Goal: Information Seeking & Learning: Check status

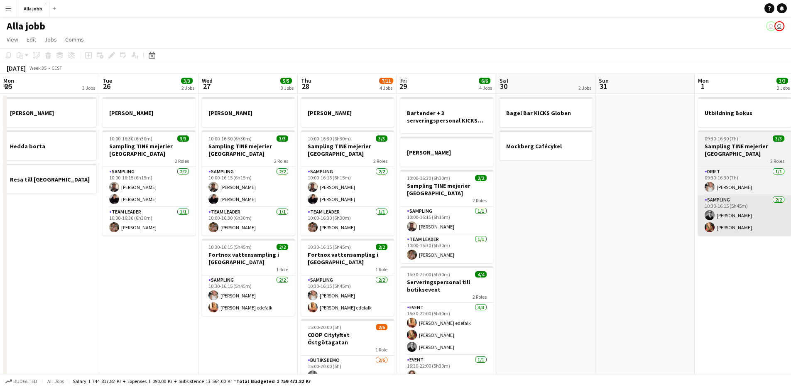
scroll to position [0, 211]
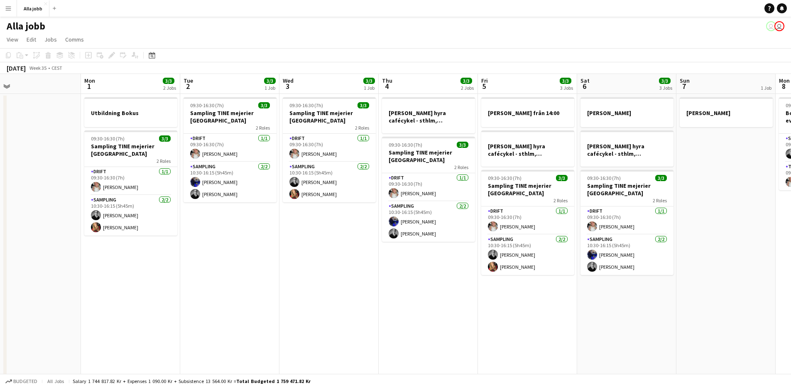
drag, startPoint x: 354, startPoint y: 248, endPoint x: 124, endPoint y: 282, distance: 232.4
click at [124, 282] on app-calendar-viewport "Thu 28 7/11 4 Jobs Fri 29 6/6 4 Jobs Sat 30 2 Jobs Sun 31 Mon 1 3/3 2 Jobs Tue …" at bounding box center [395, 267] width 791 height 386
click at [179, 304] on app-date-cell "Utbildning Bokus 09:30-16:30 (7h) 3/3 Sampling TINE mejerier Stockholm 2 Roles …" at bounding box center [130, 277] width 99 height 366
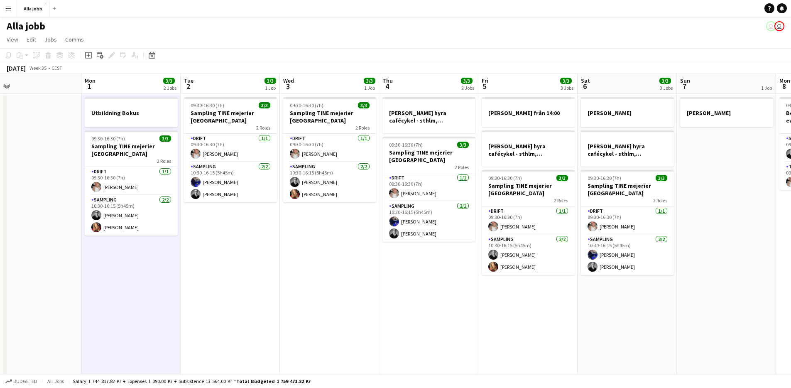
click at [258, 300] on app-date-cell "09:30-16:30 (7h) 3/3 Sampling TINE mejerier Stockholm 2 Roles Drift [DATE] 09:3…" at bounding box center [230, 277] width 99 height 366
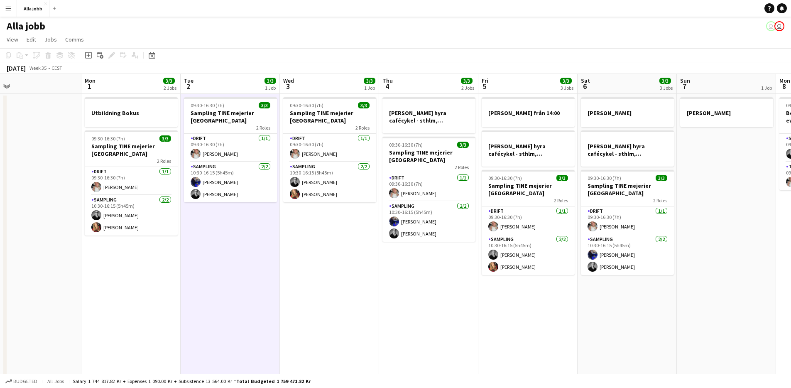
click at [314, 295] on app-date-cell "09:30-16:30 (7h) 3/3 Sampling TINE mejerier Stockholm 2 Roles Drift [DATE] 09:3…" at bounding box center [329, 277] width 99 height 366
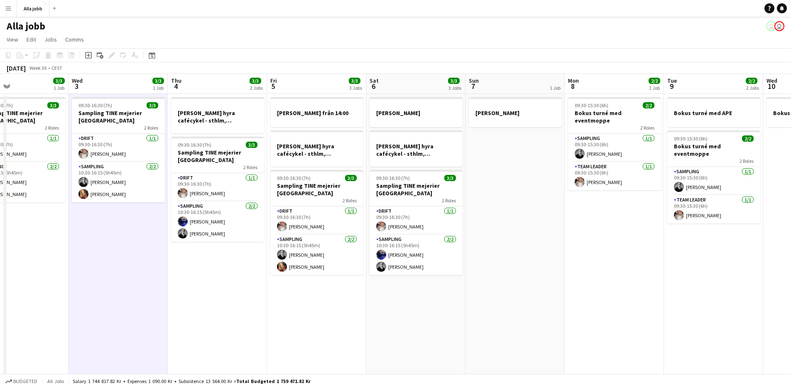
scroll to position [0, 284]
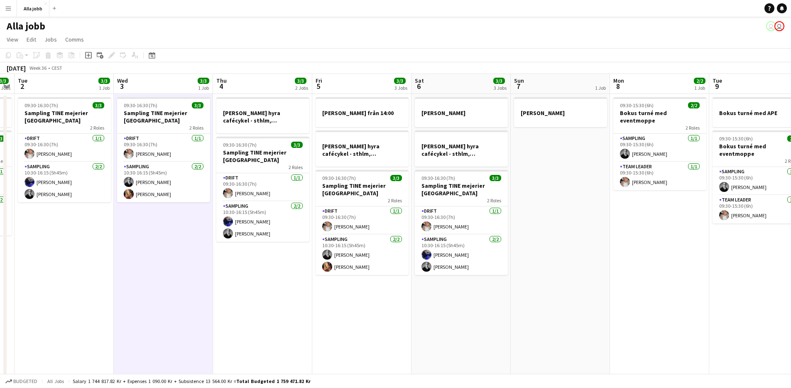
drag, startPoint x: 314, startPoint y: 295, endPoint x: 147, endPoint y: 296, distance: 166.9
click at [147, 297] on app-calendar-viewport "Sat 30 2 Jobs Sun 31 Mon 1 3/3 2 Jobs Tue 2 3/3 1 Job Wed 3 3/3 1 Job Thu 4 3/3…" at bounding box center [395, 267] width 791 height 386
click at [147, 296] on app-date-cell "09:30-16:30 (7h) 3/3 Sampling TINE mejerier Stockholm 2 Roles Drift [DATE] 09:3…" at bounding box center [162, 277] width 99 height 366
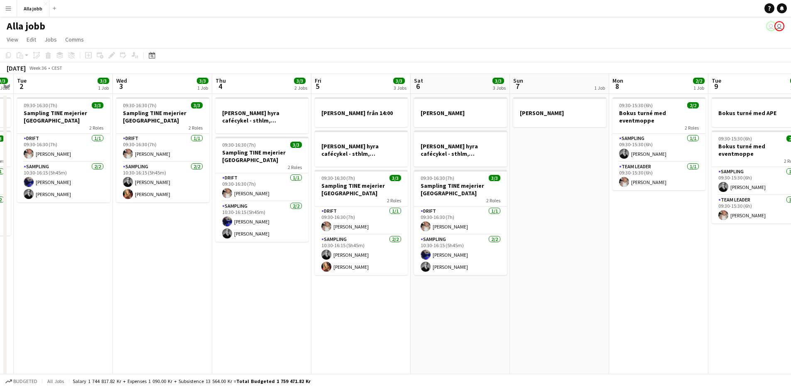
click at [147, 296] on app-date-cell "09:30-16:30 (7h) 3/3 Sampling TINE mejerier Stockholm 2 Roles Drift [DATE] 09:3…" at bounding box center [162, 277] width 99 height 366
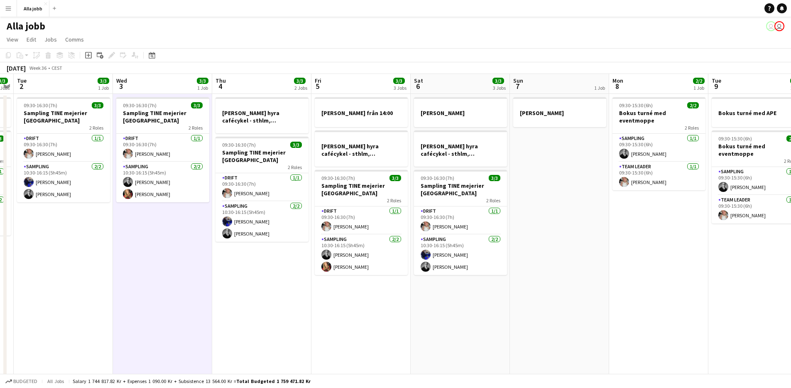
click at [147, 296] on app-date-cell "09:30-16:30 (7h) 3/3 Sampling TINE mejerier Stockholm 2 Roles Drift [DATE] 09:3…" at bounding box center [162, 277] width 99 height 366
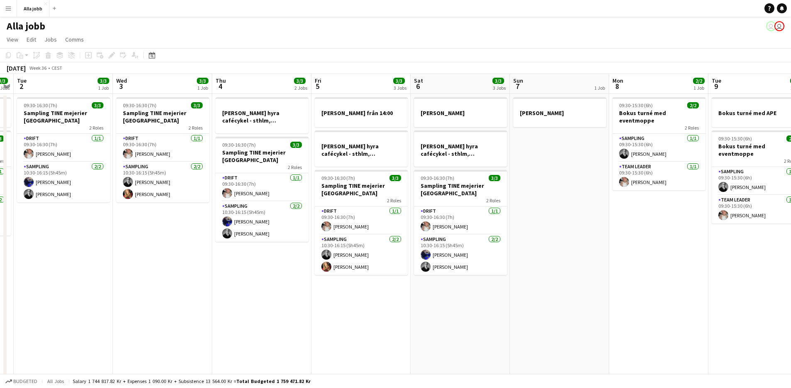
click at [147, 296] on app-date-cell "09:30-16:30 (7h) 3/3 Sampling TINE mejerier Stockholm 2 Roles Drift [DATE] 09:3…" at bounding box center [162, 277] width 99 height 366
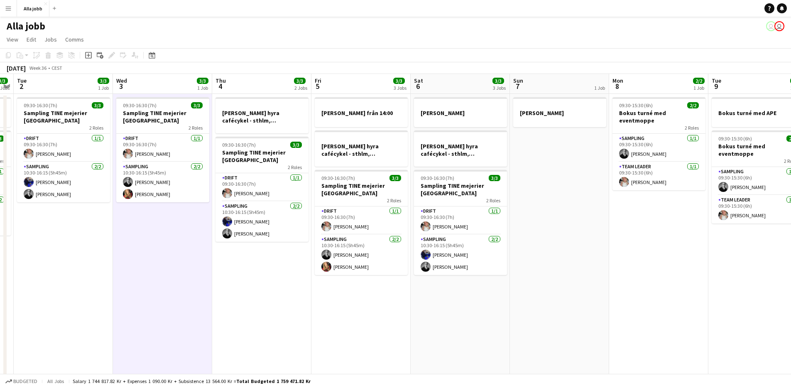
click at [154, 294] on app-date-cell "09:30-16:30 (7h) 3/3 Sampling TINE mejerier Stockholm 2 Roles Drift [DATE] 09:3…" at bounding box center [162, 277] width 99 height 366
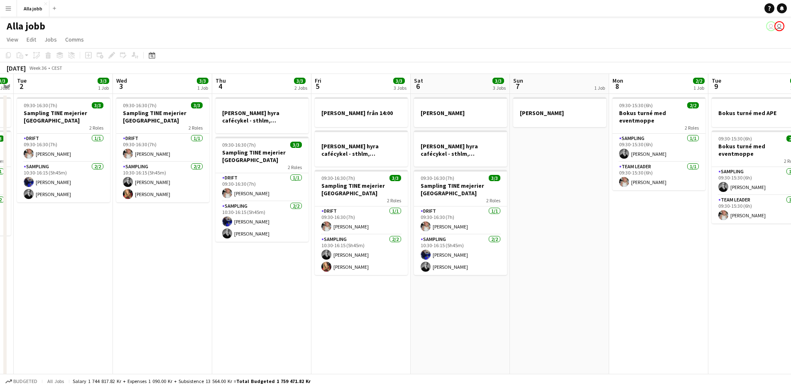
click at [154, 294] on app-date-cell "09:30-16:30 (7h) 3/3 Sampling TINE mejerier Stockholm 2 Roles Drift [DATE] 09:3…" at bounding box center [162, 277] width 99 height 366
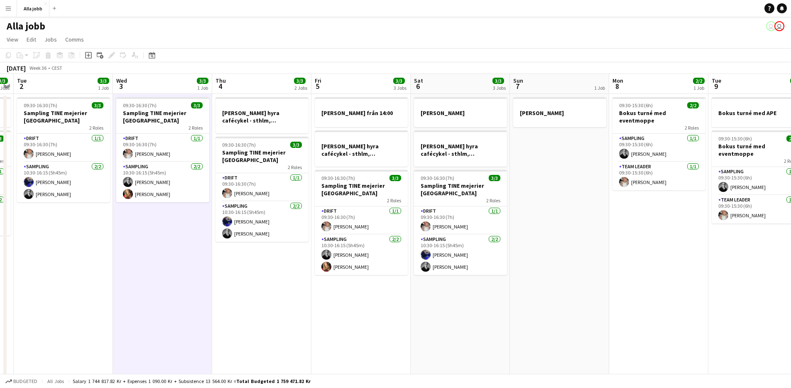
click at [161, 293] on app-date-cell "09:30-16:30 (7h) 3/3 Sampling TINE mejerier Stockholm 2 Roles Drift [DATE] 09:3…" at bounding box center [162, 277] width 99 height 366
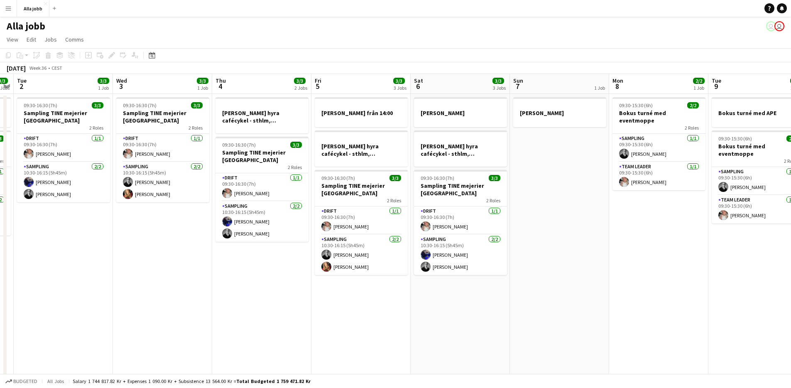
click at [163, 291] on app-date-cell "09:30-16:30 (7h) 3/3 Sampling TINE mejerier Stockholm 2 Roles Drift [DATE] 09:3…" at bounding box center [162, 277] width 99 height 366
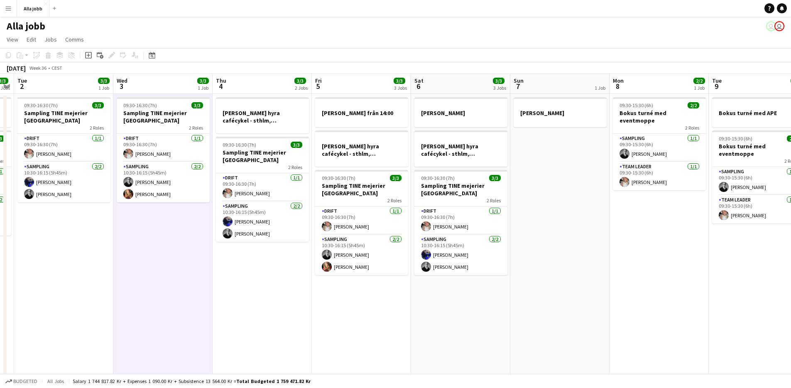
click at [164, 290] on app-date-cell "09:30-16:30 (7h) 3/3 Sampling TINE mejerier Stockholm 2 Roles Drift [DATE] 09:3…" at bounding box center [162, 277] width 99 height 366
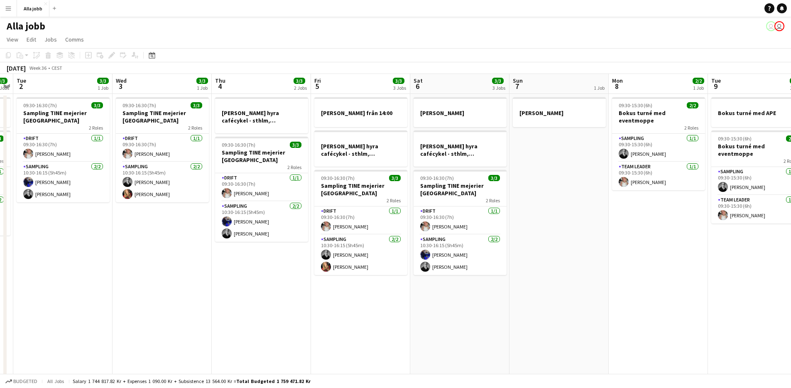
click at [163, 288] on app-date-cell "09:30-16:30 (7h) 3/3 Sampling TINE mejerier Stockholm 2 Roles Drift [DATE] 09:3…" at bounding box center [162, 277] width 99 height 366
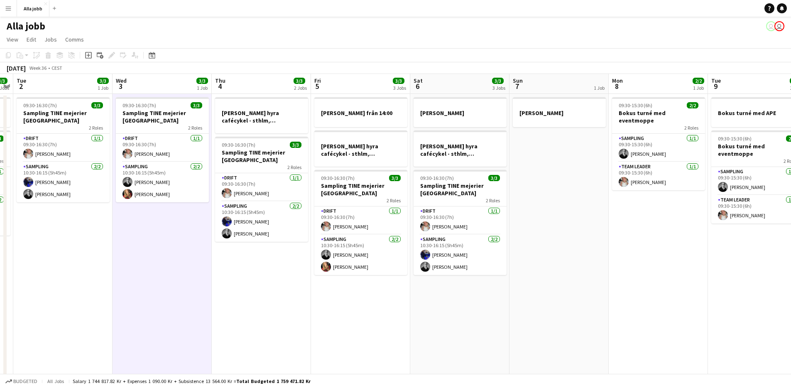
click at [163, 288] on app-date-cell "09:30-16:30 (7h) 3/3 Sampling TINE mejerier Stockholm 2 Roles Drift [DATE] 09:3…" at bounding box center [162, 277] width 99 height 366
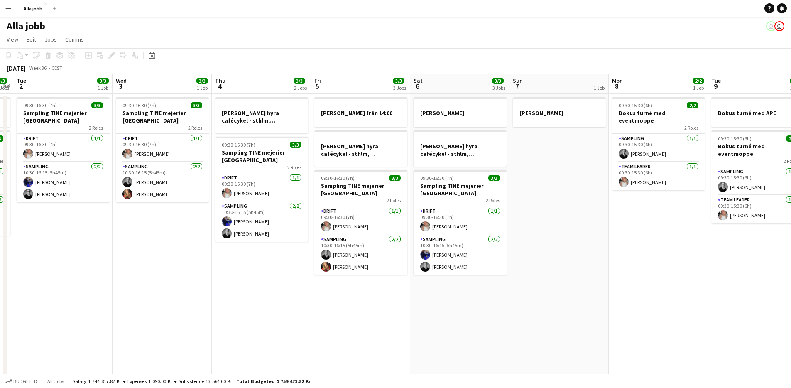
click at [164, 287] on app-date-cell "09:30-16:30 (7h) 3/3 Sampling TINE mejerier Stockholm 2 Roles Drift [DATE] 09:3…" at bounding box center [162, 277] width 99 height 366
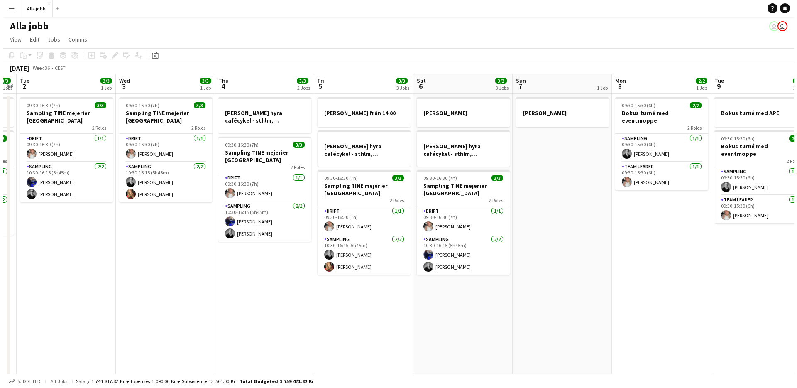
scroll to position [0, 284]
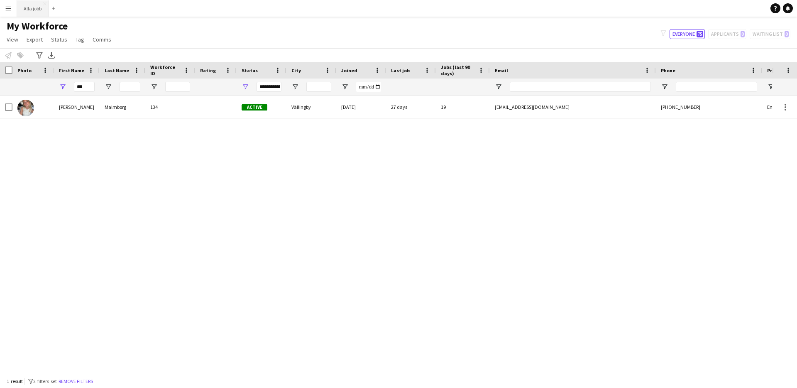
click at [27, 8] on button "Alla jobb Close" at bounding box center [33, 8] width 32 height 16
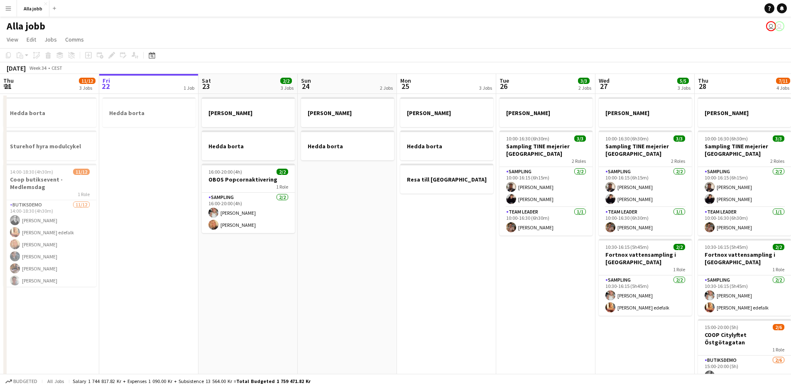
click at [429, 255] on app-date-cell "[PERSON_NAME] borta Resa till [GEOGRAPHIC_DATA]" at bounding box center [446, 277] width 99 height 366
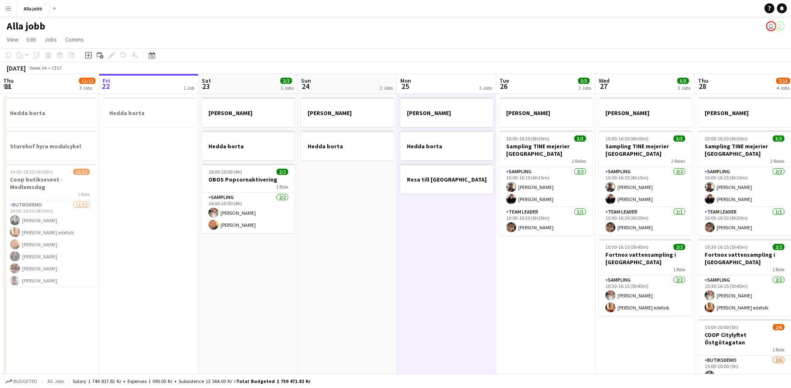
click at [566, 308] on app-date-cell "[PERSON_NAME] 10:00-16:30 (6h30m) 3/3 Sampling TINE mejerier Göteborg 2 Roles S…" at bounding box center [545, 277] width 99 height 366
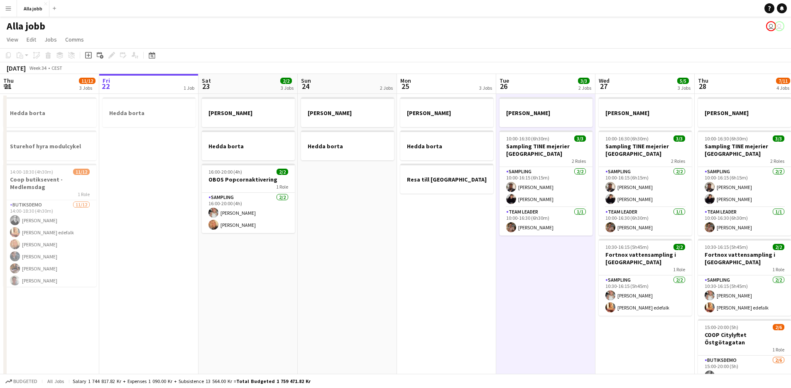
click at [483, 288] on app-date-cell "[PERSON_NAME] borta Resa till [GEOGRAPHIC_DATA]" at bounding box center [446, 277] width 99 height 366
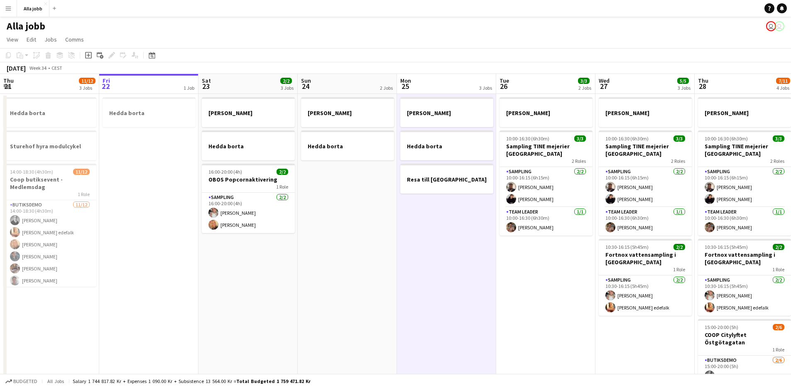
click at [543, 249] on app-date-cell "[PERSON_NAME] 10:00-16:30 (6h30m) 3/3 Sampling TINE mejerier Göteborg 2 Roles S…" at bounding box center [545, 277] width 99 height 366
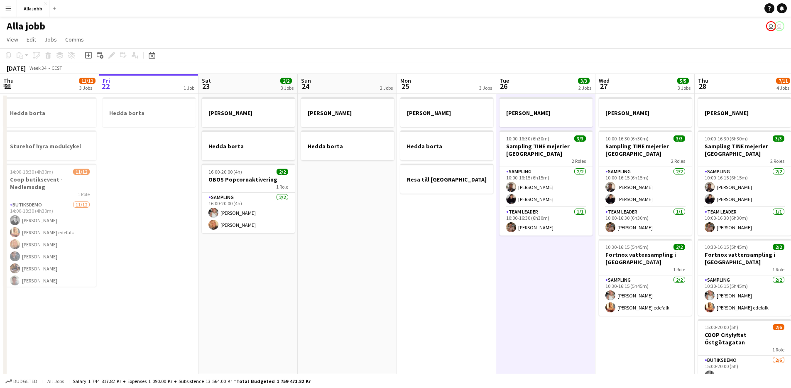
click at [441, 223] on app-date-cell "[PERSON_NAME] borta Resa till [GEOGRAPHIC_DATA]" at bounding box center [446, 277] width 99 height 366
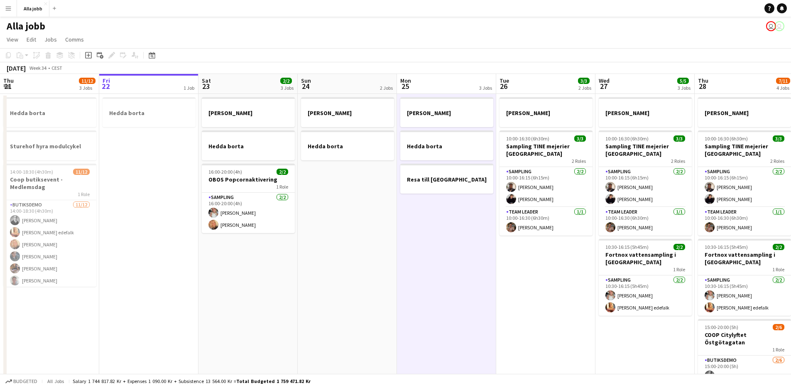
click at [531, 254] on app-date-cell "[PERSON_NAME] 10:00-16:30 (6h30m) 3/3 Sampling TINE mejerier Göteborg 2 Roles S…" at bounding box center [545, 277] width 99 height 366
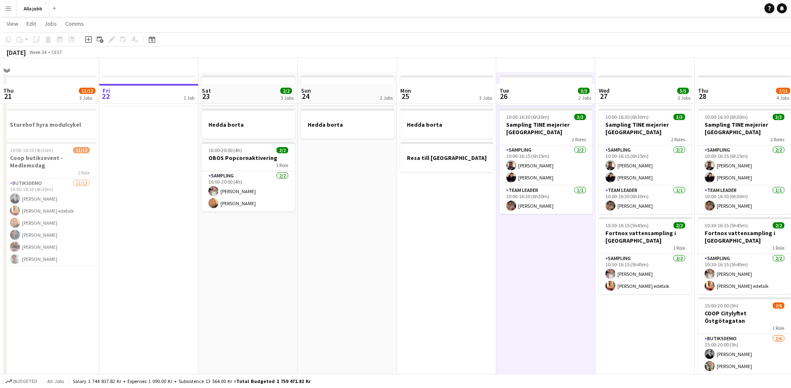
scroll to position [85, 0]
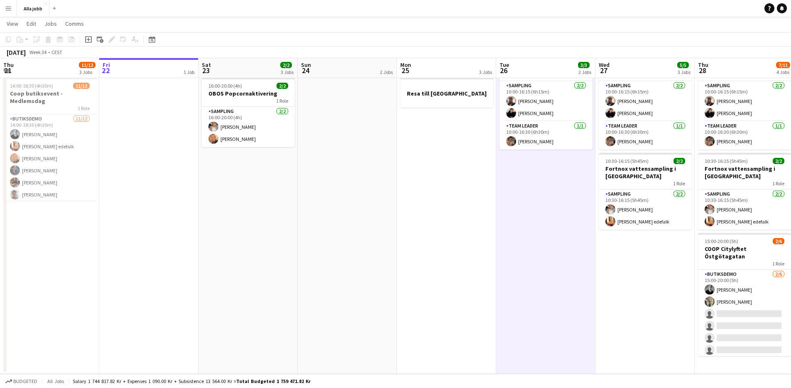
click at [628, 264] on app-date-cell "[PERSON_NAME] 10:00-16:30 (6h30m) 3/3 Sampling TINE mejerier Göteborg 2 Roles S…" at bounding box center [644, 191] width 99 height 366
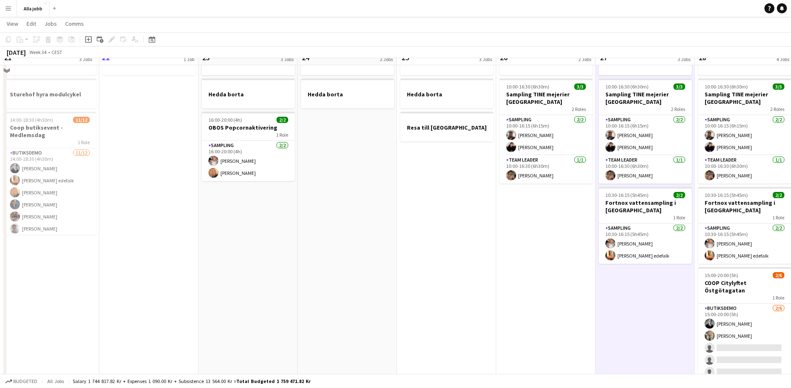
scroll to position [0, 0]
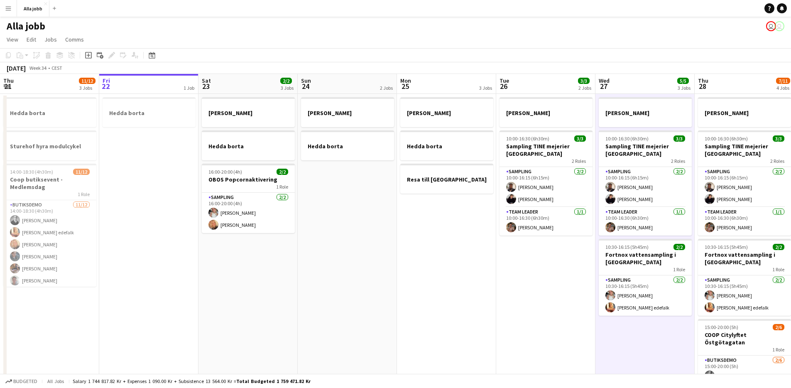
click at [450, 264] on app-date-cell "[PERSON_NAME] borta Resa till [GEOGRAPHIC_DATA]" at bounding box center [446, 277] width 99 height 366
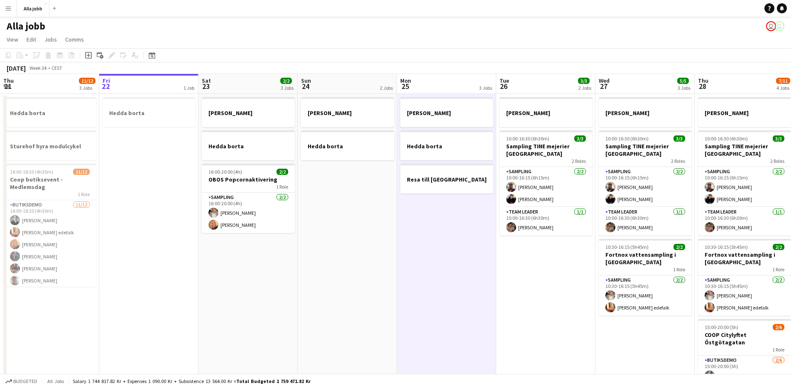
click at [458, 267] on app-date-cell "[PERSON_NAME] borta Resa till [GEOGRAPHIC_DATA]" at bounding box center [446, 277] width 99 height 366
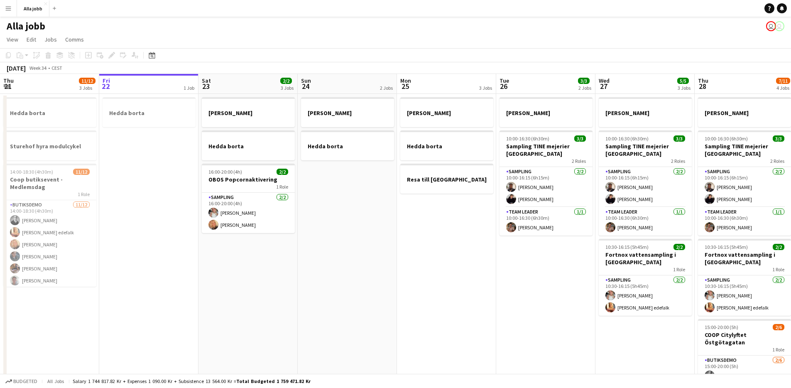
click at [448, 274] on app-date-cell "[PERSON_NAME] borta Resa till [GEOGRAPHIC_DATA]" at bounding box center [446, 277] width 99 height 366
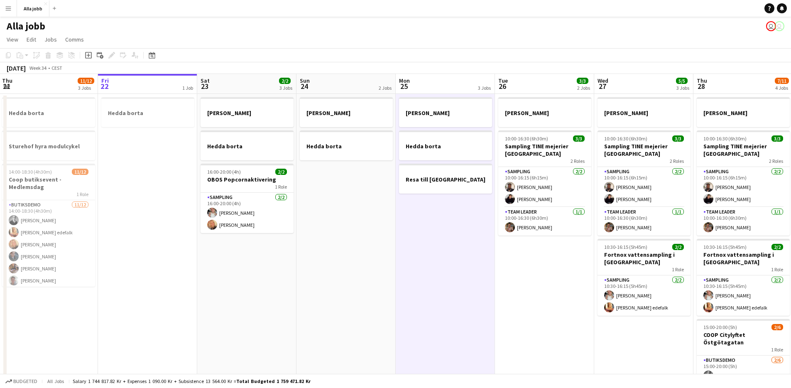
click at [228, 281] on app-date-cell "[PERSON_NAME] borta 16:00-20:00 (4h) 2/2 OBOS Popcornaktivering 1 Role Sampling…" at bounding box center [246, 277] width 99 height 366
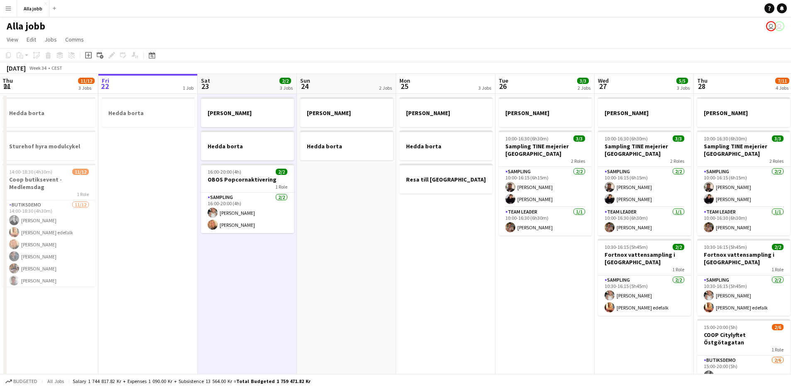
scroll to position [0, 199]
click at [260, 253] on app-date-cell "[PERSON_NAME] borta 16:00-20:00 (4h) 2/2 OBOS Popcornaktivering 1 Role Sampling…" at bounding box center [247, 277] width 99 height 366
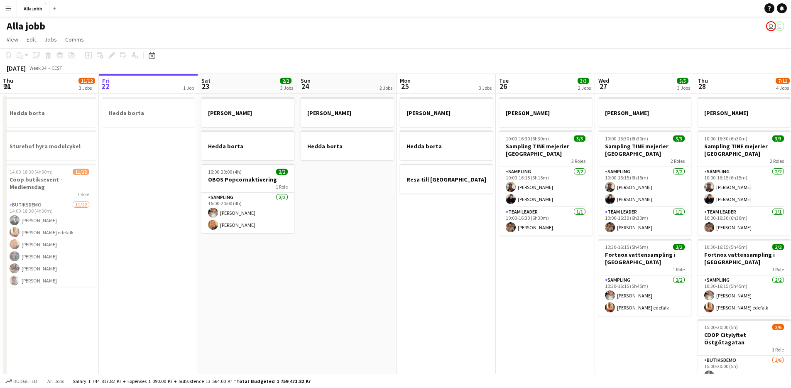
click at [331, 235] on app-date-cell "[PERSON_NAME] borta" at bounding box center [346, 277] width 99 height 366
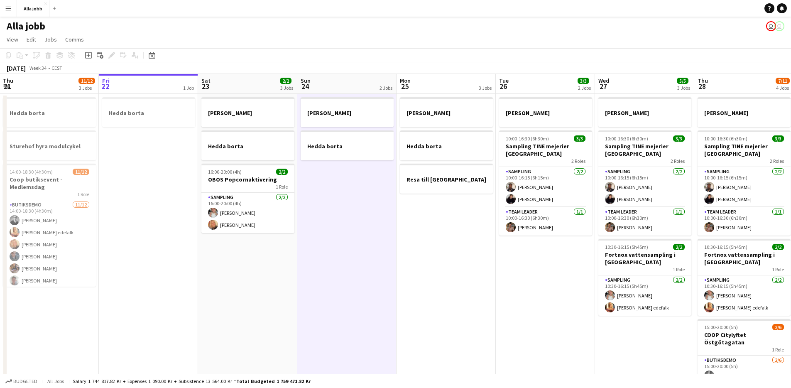
click at [255, 267] on app-date-cell "[PERSON_NAME] borta 16:00-20:00 (4h) 2/2 OBOS Popcornaktivering 1 Role Sampling…" at bounding box center [247, 277] width 99 height 366
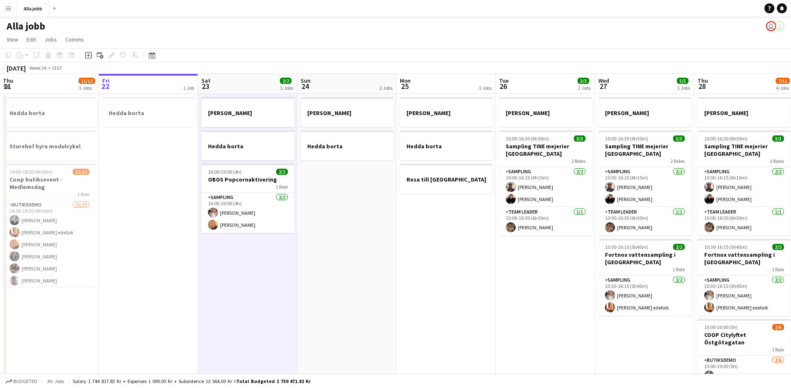
click at [323, 201] on app-date-cell "[PERSON_NAME] borta" at bounding box center [346, 277] width 99 height 366
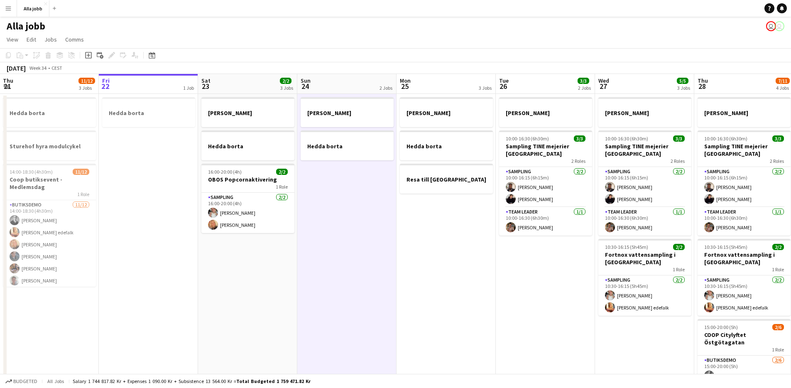
drag, startPoint x: 178, startPoint y: 219, endPoint x: 184, endPoint y: 217, distance: 6.3
click at [178, 219] on app-date-cell "Hedda borta" at bounding box center [148, 277] width 99 height 366
